Goal: Use online tool/utility

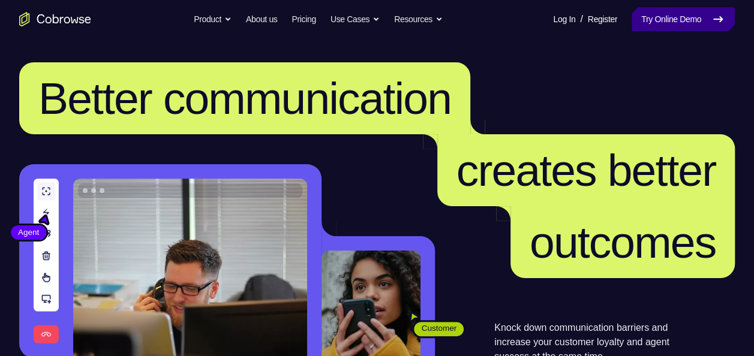
click at [658, 26] on link "Try Online Demo" at bounding box center [683, 19] width 103 height 24
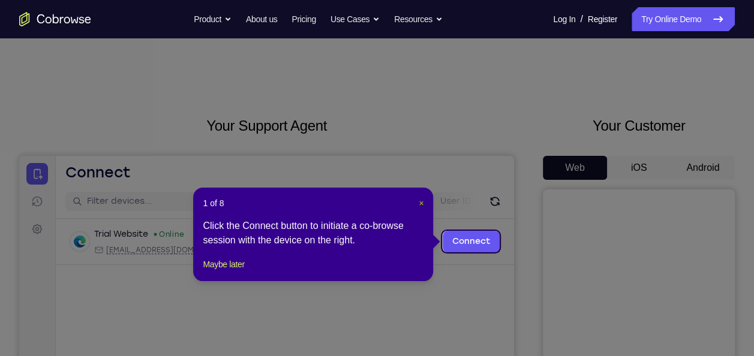
click at [421, 202] on span "×" at bounding box center [421, 204] width 5 height 10
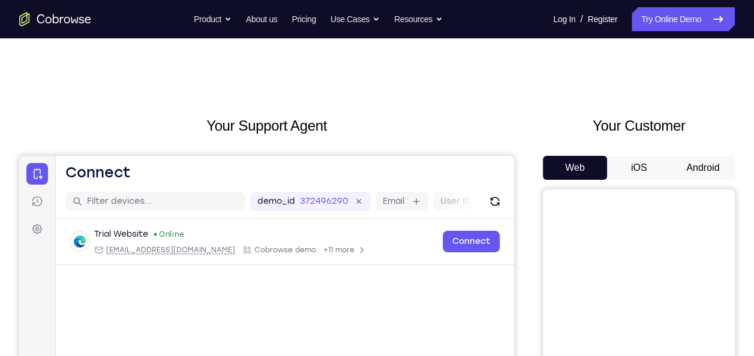
click at [631, 167] on button "iOS" at bounding box center [639, 168] width 64 height 24
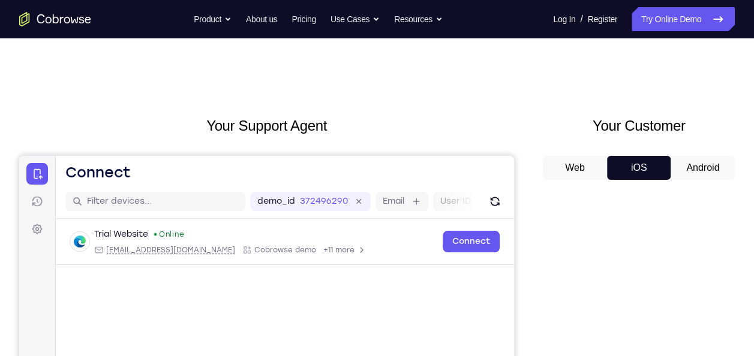
click at [720, 176] on button "Android" at bounding box center [703, 168] width 64 height 24
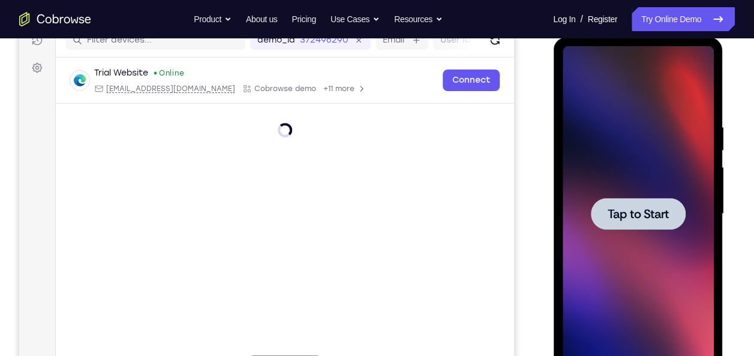
click at [609, 195] on div at bounding box center [637, 214] width 151 height 336
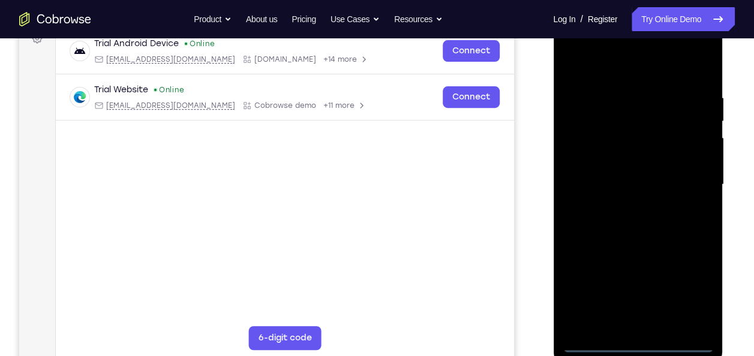
scroll to position [191, 0]
click at [639, 347] on div at bounding box center [637, 184] width 151 height 336
click at [685, 292] on div at bounding box center [637, 184] width 151 height 336
click at [629, 70] on div at bounding box center [637, 184] width 151 height 336
click at [697, 184] on div at bounding box center [637, 184] width 151 height 336
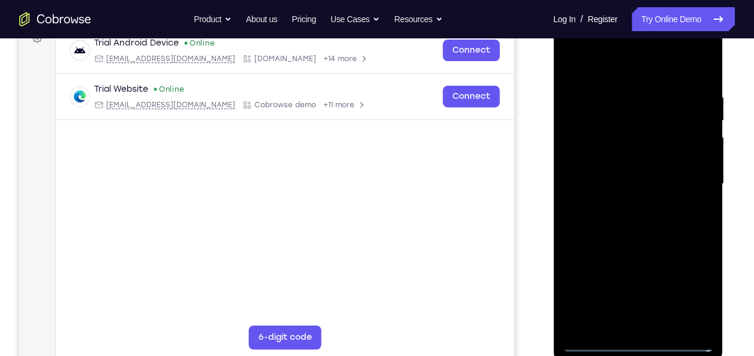
click at [627, 206] on div at bounding box center [637, 184] width 151 height 336
click at [627, 182] on div at bounding box center [637, 184] width 151 height 336
click at [630, 161] on div at bounding box center [637, 184] width 151 height 336
click at [634, 185] on div at bounding box center [637, 184] width 151 height 336
click at [616, 230] on div at bounding box center [637, 184] width 151 height 336
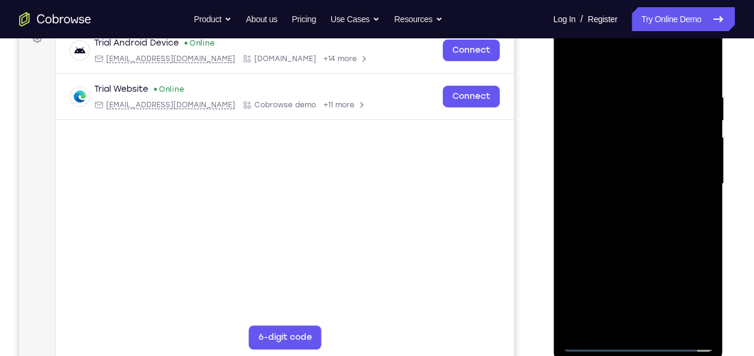
click at [632, 221] on div at bounding box center [637, 184] width 151 height 336
click at [697, 202] on div at bounding box center [637, 184] width 151 height 336
click at [649, 241] on div at bounding box center [637, 184] width 151 height 336
click at [664, 329] on div at bounding box center [637, 184] width 151 height 336
click at [642, 248] on div at bounding box center [637, 184] width 151 height 336
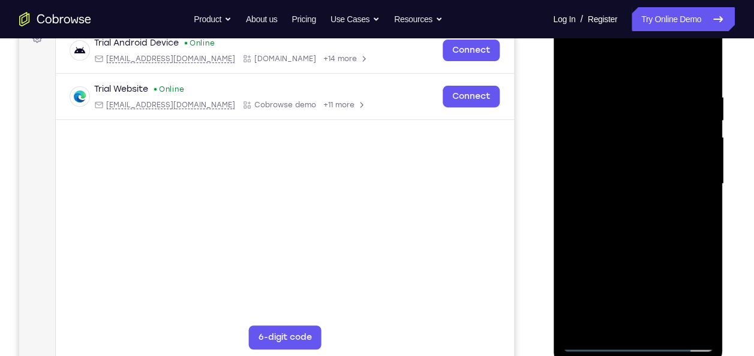
click at [702, 158] on div at bounding box center [637, 184] width 151 height 336
click at [651, 71] on div at bounding box center [637, 184] width 151 height 336
click at [658, 82] on div at bounding box center [637, 184] width 151 height 336
click at [575, 65] on div at bounding box center [637, 184] width 151 height 336
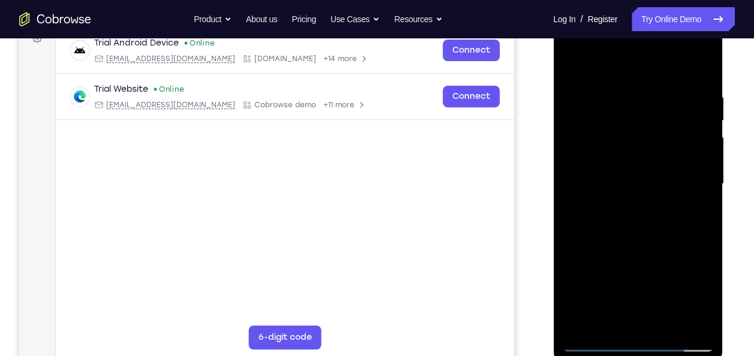
click at [580, 65] on div at bounding box center [637, 184] width 151 height 336
click at [695, 326] on div at bounding box center [637, 184] width 151 height 336
click at [575, 65] on div at bounding box center [637, 184] width 151 height 336
click at [607, 213] on div at bounding box center [637, 184] width 151 height 336
click at [573, 66] on div at bounding box center [637, 184] width 151 height 336
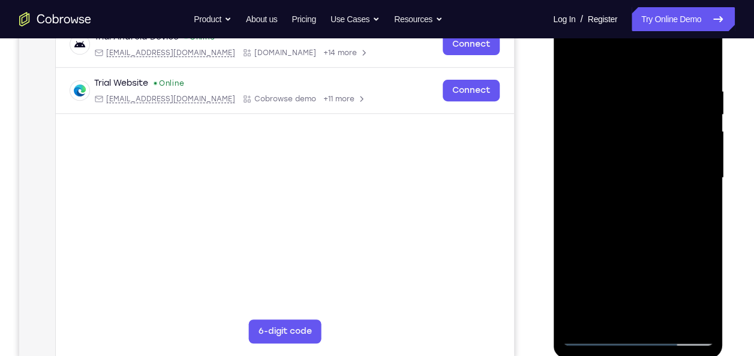
scroll to position [193, 0]
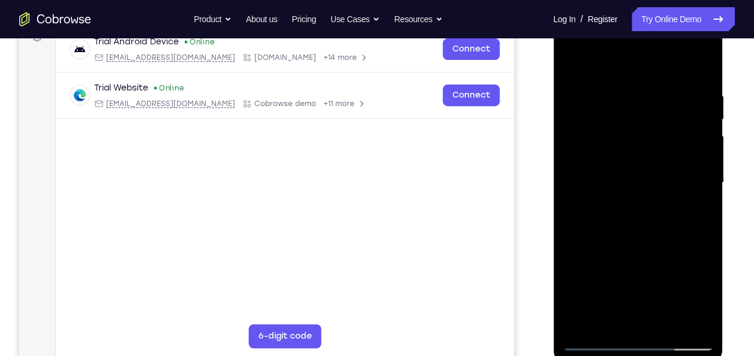
click at [602, 188] on div at bounding box center [637, 183] width 151 height 336
click at [582, 238] on div at bounding box center [637, 183] width 151 height 336
click at [581, 235] on div at bounding box center [637, 183] width 151 height 336
click at [688, 235] on div at bounding box center [637, 183] width 151 height 336
click at [650, 223] on div at bounding box center [637, 183] width 151 height 336
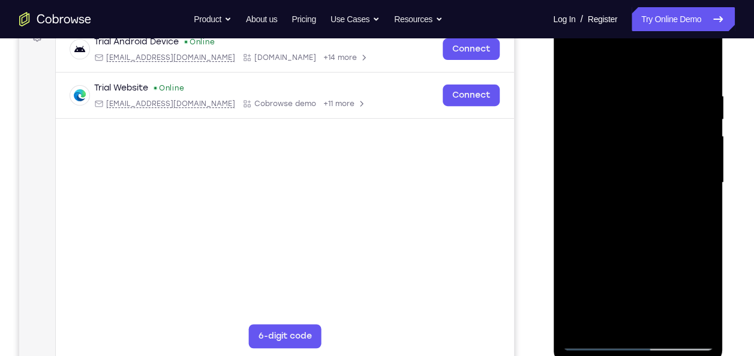
click at [590, 323] on div at bounding box center [637, 183] width 151 height 336
click at [667, 323] on div at bounding box center [637, 183] width 151 height 336
drag, startPoint x: 664, startPoint y: 246, endPoint x: 661, endPoint y: 166, distance: 79.9
click at [661, 170] on div at bounding box center [637, 183] width 151 height 336
drag, startPoint x: 622, startPoint y: 284, endPoint x: 625, endPoint y: 188, distance: 96.7
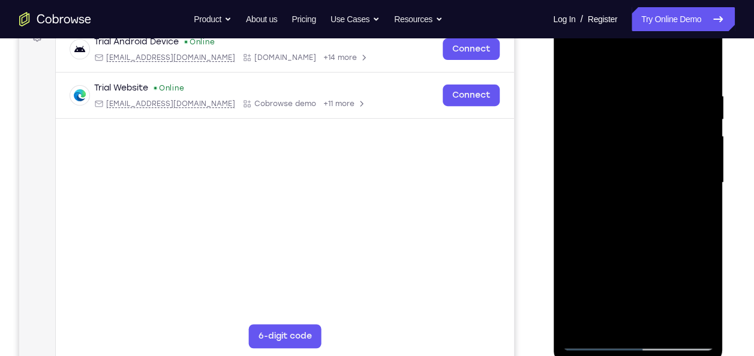
click at [625, 188] on div at bounding box center [637, 183] width 151 height 336
drag, startPoint x: 627, startPoint y: 277, endPoint x: 630, endPoint y: 233, distance: 43.3
click at [630, 233] on div at bounding box center [637, 183] width 151 height 336
click at [599, 212] on div at bounding box center [637, 183] width 151 height 336
click at [597, 340] on div at bounding box center [637, 183] width 151 height 336
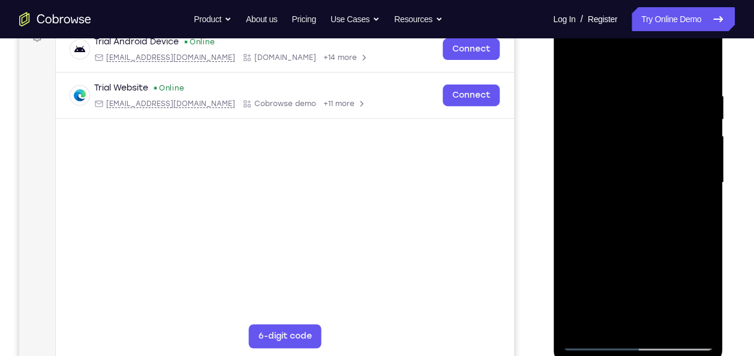
click at [636, 215] on div at bounding box center [637, 183] width 151 height 336
click at [609, 70] on div at bounding box center [637, 183] width 151 height 336
click at [590, 325] on div at bounding box center [637, 183] width 151 height 336
click at [603, 324] on div at bounding box center [637, 183] width 151 height 336
click at [624, 65] on div at bounding box center [637, 183] width 151 height 336
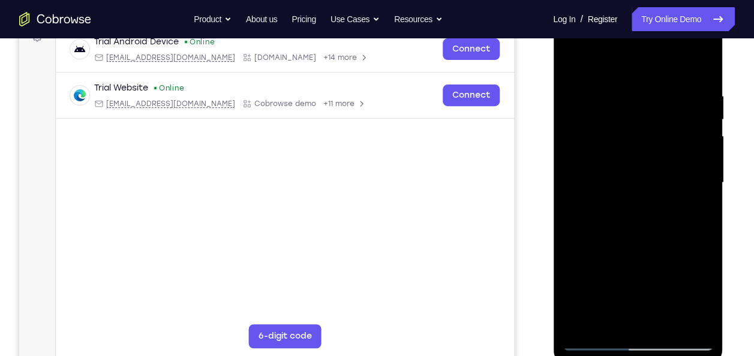
click at [634, 149] on div at bounding box center [637, 183] width 151 height 336
click at [583, 98] on div at bounding box center [637, 183] width 151 height 336
click at [584, 99] on div at bounding box center [637, 183] width 151 height 336
click at [577, 89] on div at bounding box center [637, 183] width 151 height 336
click at [583, 98] on div at bounding box center [637, 183] width 151 height 336
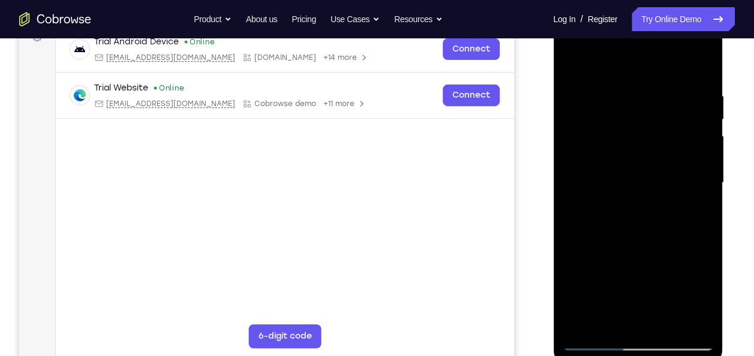
click at [593, 157] on div at bounding box center [637, 183] width 151 height 336
click at [693, 109] on div at bounding box center [637, 183] width 151 height 336
click at [594, 343] on div at bounding box center [637, 183] width 151 height 336
click at [598, 344] on div at bounding box center [637, 183] width 151 height 336
click at [576, 63] on div at bounding box center [637, 183] width 151 height 336
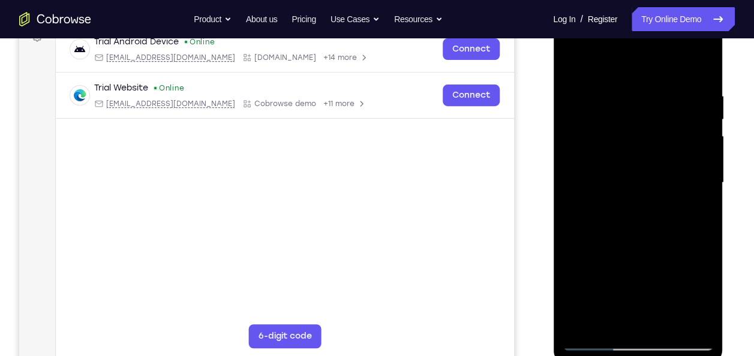
click at [703, 61] on div at bounding box center [637, 183] width 151 height 336
click at [581, 325] on div at bounding box center [637, 183] width 151 height 336
click at [628, 95] on div at bounding box center [637, 183] width 151 height 336
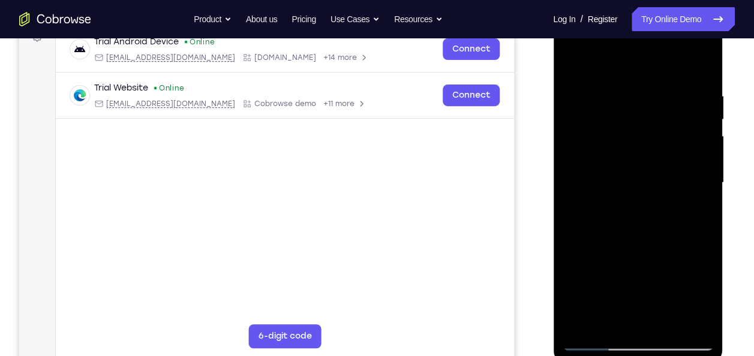
click at [693, 176] on div at bounding box center [637, 183] width 151 height 336
click at [702, 187] on div at bounding box center [637, 183] width 151 height 336
click at [707, 185] on div at bounding box center [637, 183] width 151 height 336
click at [705, 187] on div at bounding box center [637, 183] width 151 height 336
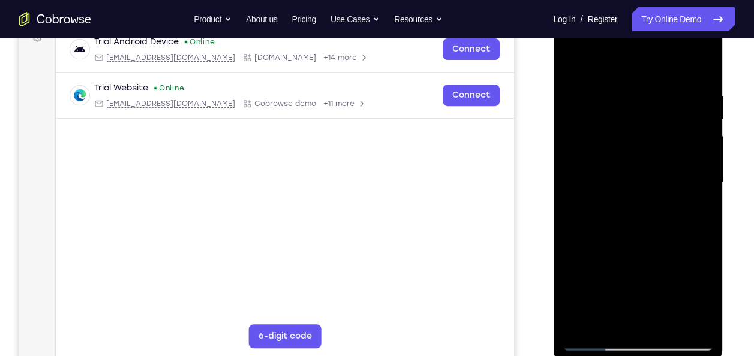
click at [705, 187] on div at bounding box center [637, 183] width 151 height 336
click at [700, 67] on div at bounding box center [637, 183] width 151 height 336
click at [586, 331] on div at bounding box center [637, 183] width 151 height 336
click at [587, 324] on div at bounding box center [637, 183] width 151 height 336
click at [585, 317] on div at bounding box center [637, 183] width 151 height 336
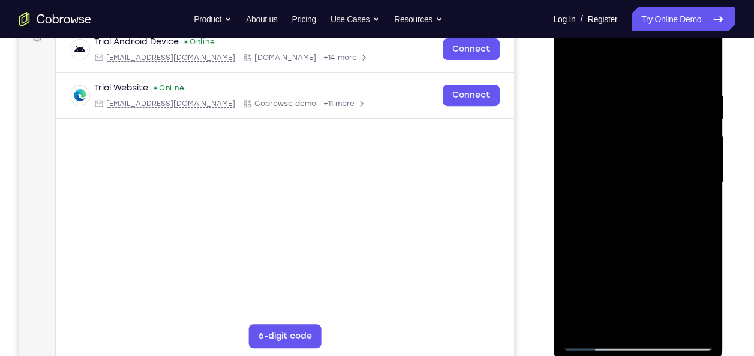
click at [584, 321] on div at bounding box center [637, 183] width 151 height 336
drag, startPoint x: 637, startPoint y: 123, endPoint x: 651, endPoint y: 287, distance: 164.4
click at [651, 287] on div at bounding box center [637, 183] width 151 height 336
click at [573, 194] on div at bounding box center [637, 183] width 151 height 336
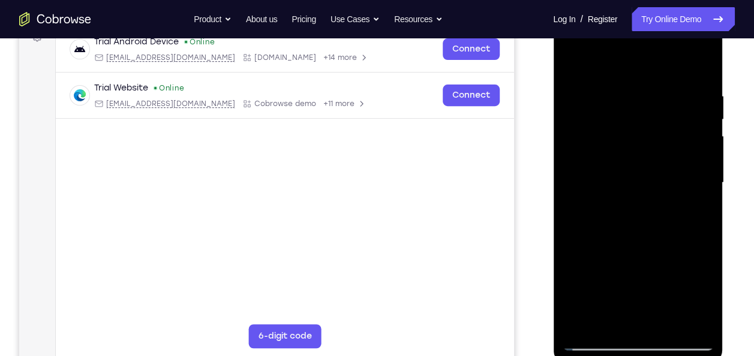
click at [703, 182] on div at bounding box center [637, 183] width 151 height 336
